Goal: Find specific page/section: Find specific page/section

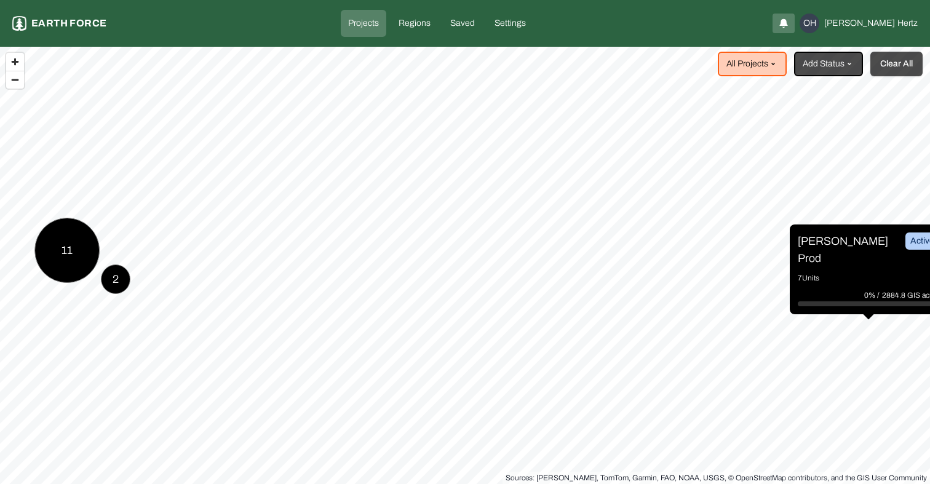
click at [895, 70] on button "Clear All" at bounding box center [897, 64] width 52 height 25
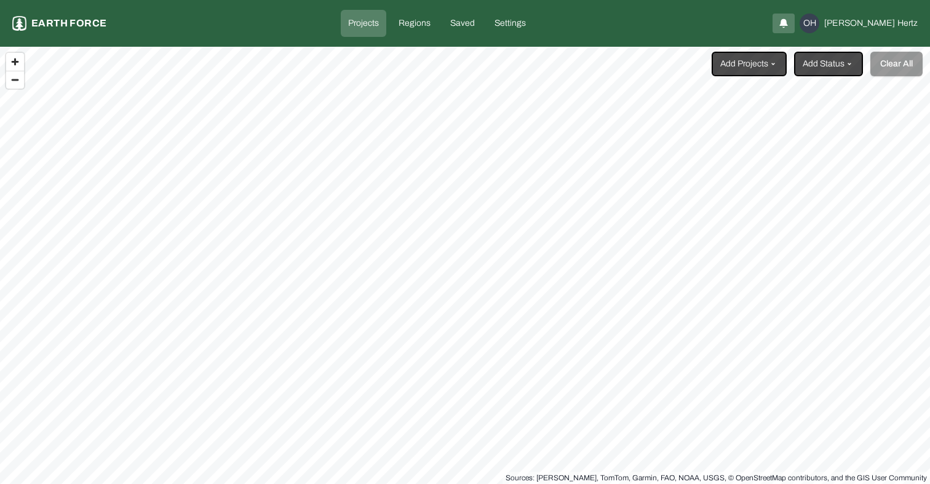
click at [761, 65] on html "Projects Earth force Projects Regions Saved Settings OH [PERSON_NAME] Add Proje…" at bounding box center [465, 242] width 930 height 484
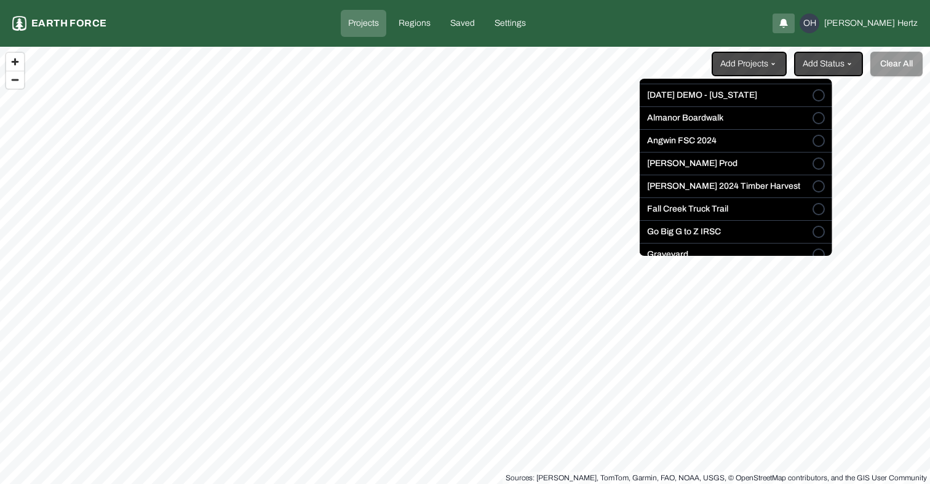
scroll to position [36, 0]
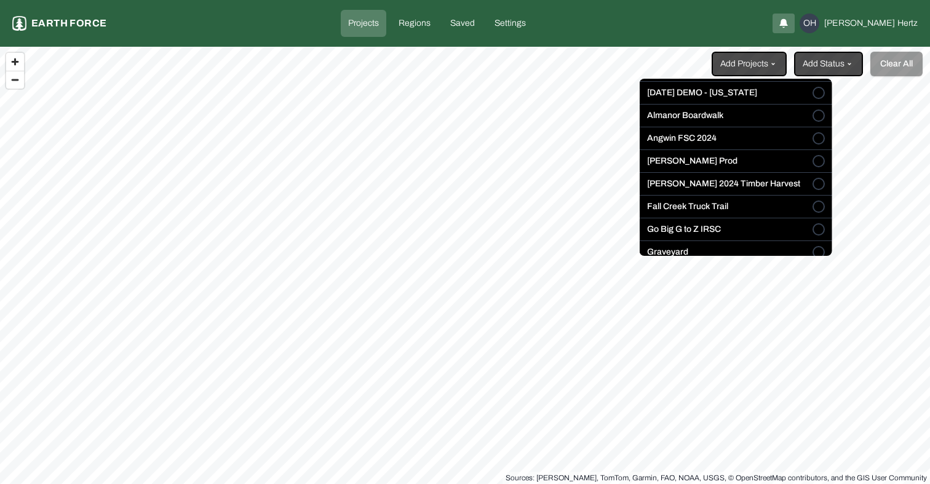
click at [695, 232] on label "Go Big G to Z IRSC" at bounding box center [684, 229] width 74 height 12
click at [813, 232] on button "Go Big G to Z IRSC" at bounding box center [819, 229] width 12 height 12
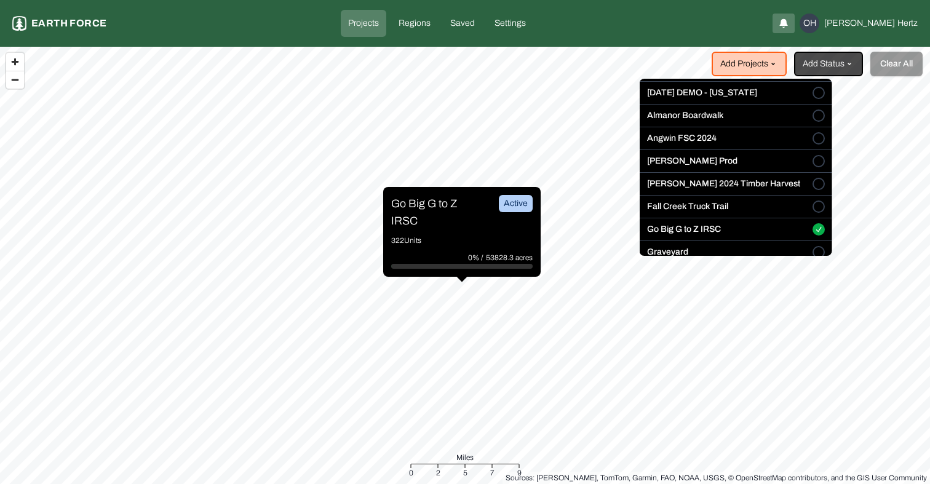
click at [434, 208] on html "Projects Earth force Projects Regions Saved Settings OH [PERSON_NAME] Add Proje…" at bounding box center [465, 242] width 930 height 484
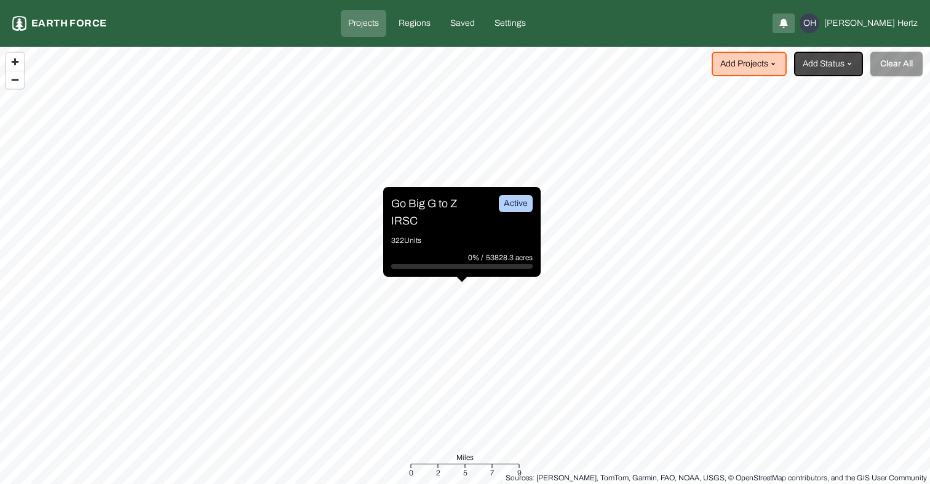
click at [433, 207] on p "Go Big G to Z IRSC" at bounding box center [437, 212] width 92 height 34
